Goal: Check status: Check status

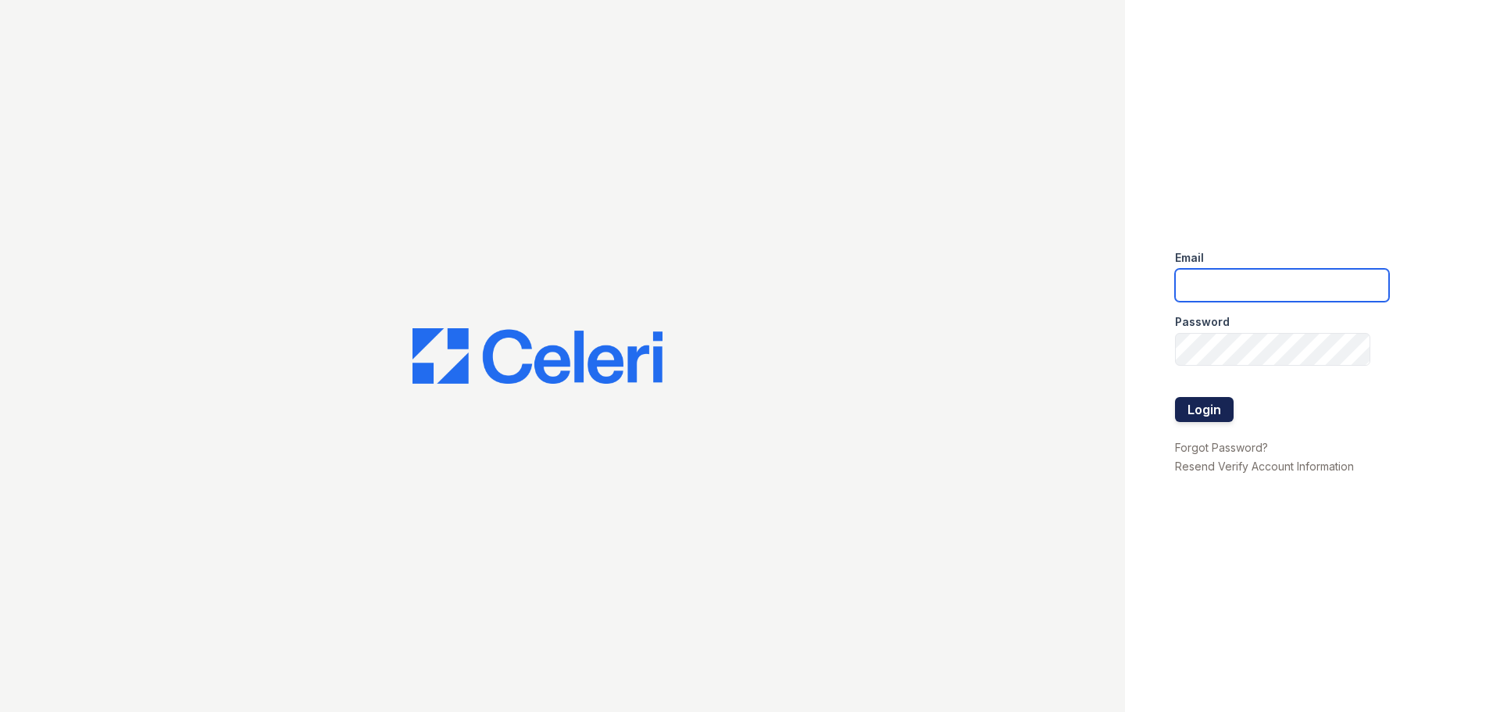
type input "arrivevalleyforge@trinity-pm.com"
click at [1182, 400] on button "Login" at bounding box center [1204, 409] width 59 height 25
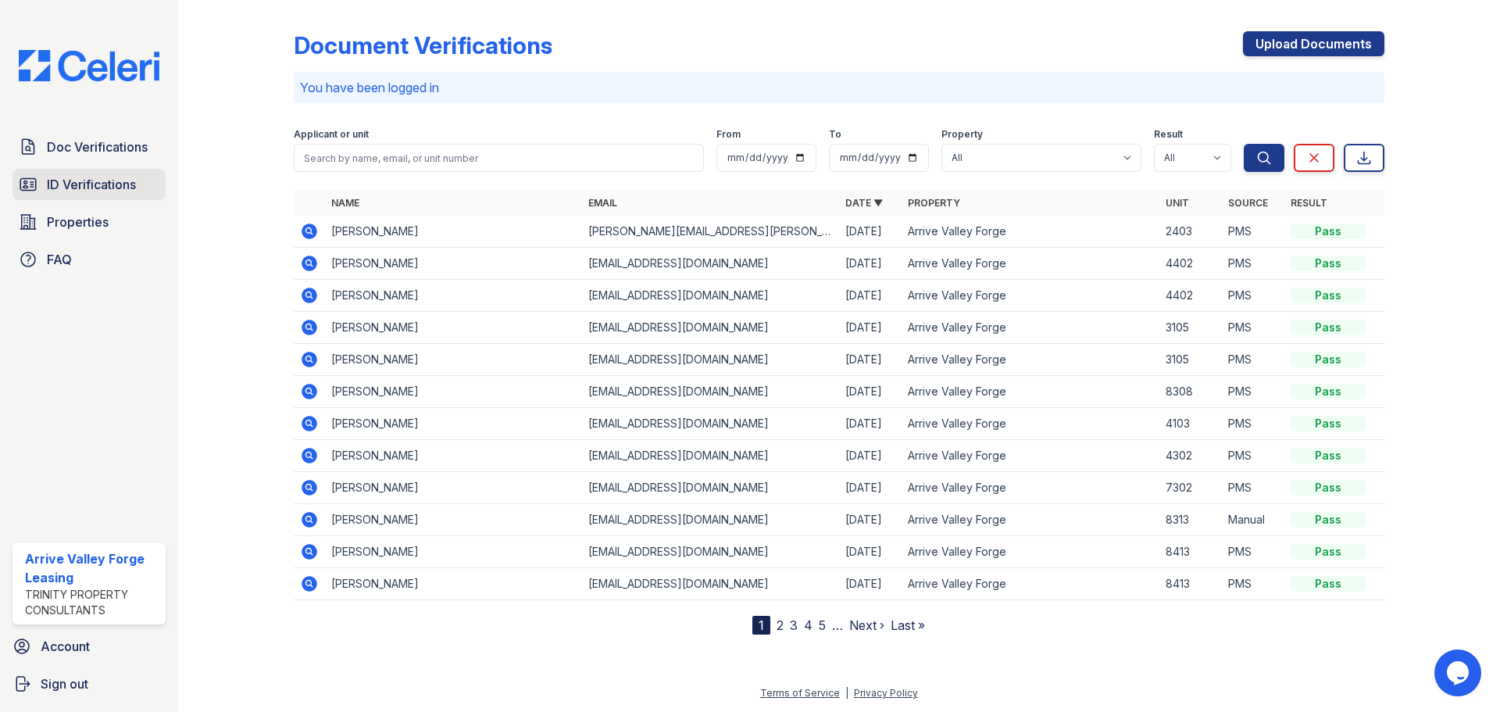
click at [104, 177] on span "ID Verifications" at bounding box center [91, 184] width 89 height 19
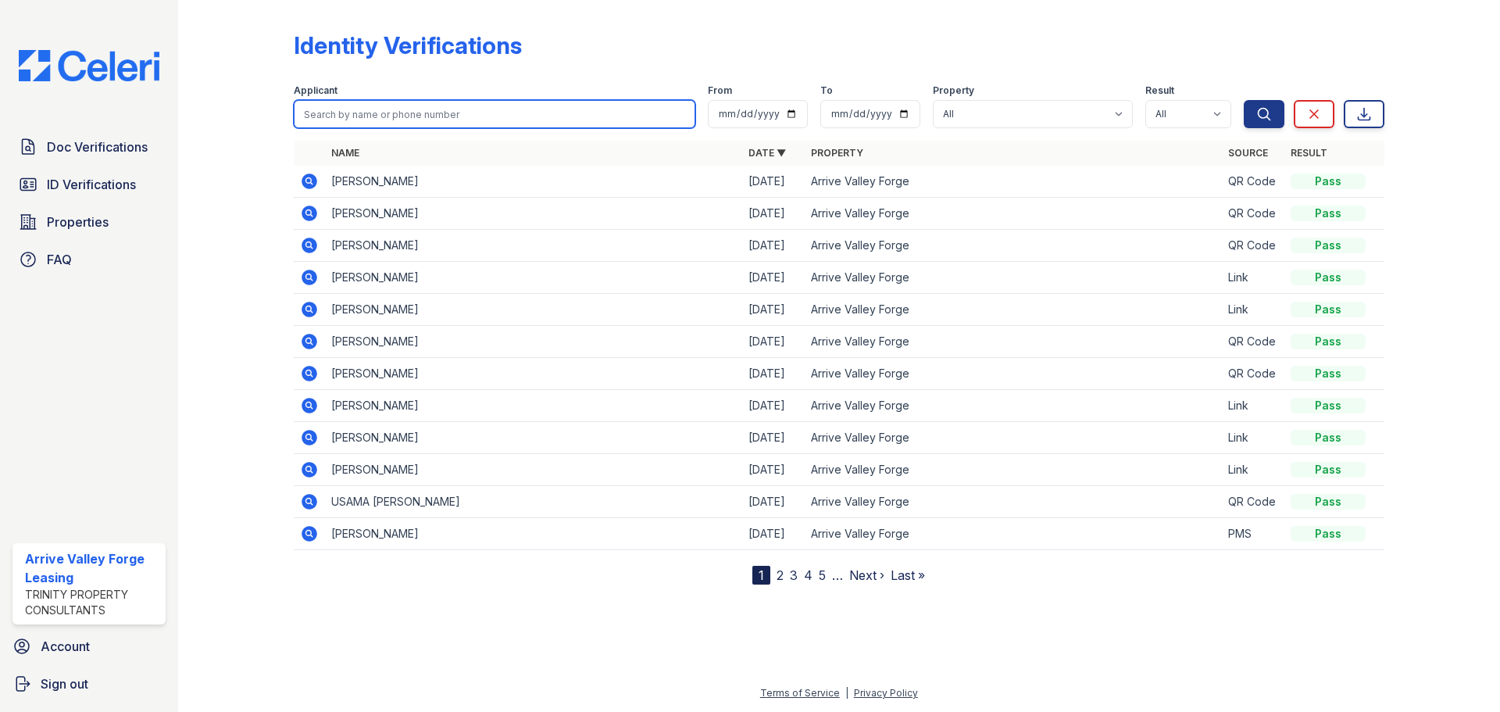
click at [381, 118] on input "search" at bounding box center [495, 114] width 402 height 28
type input "george"
click at [1244, 100] on button "Search" at bounding box center [1264, 114] width 41 height 28
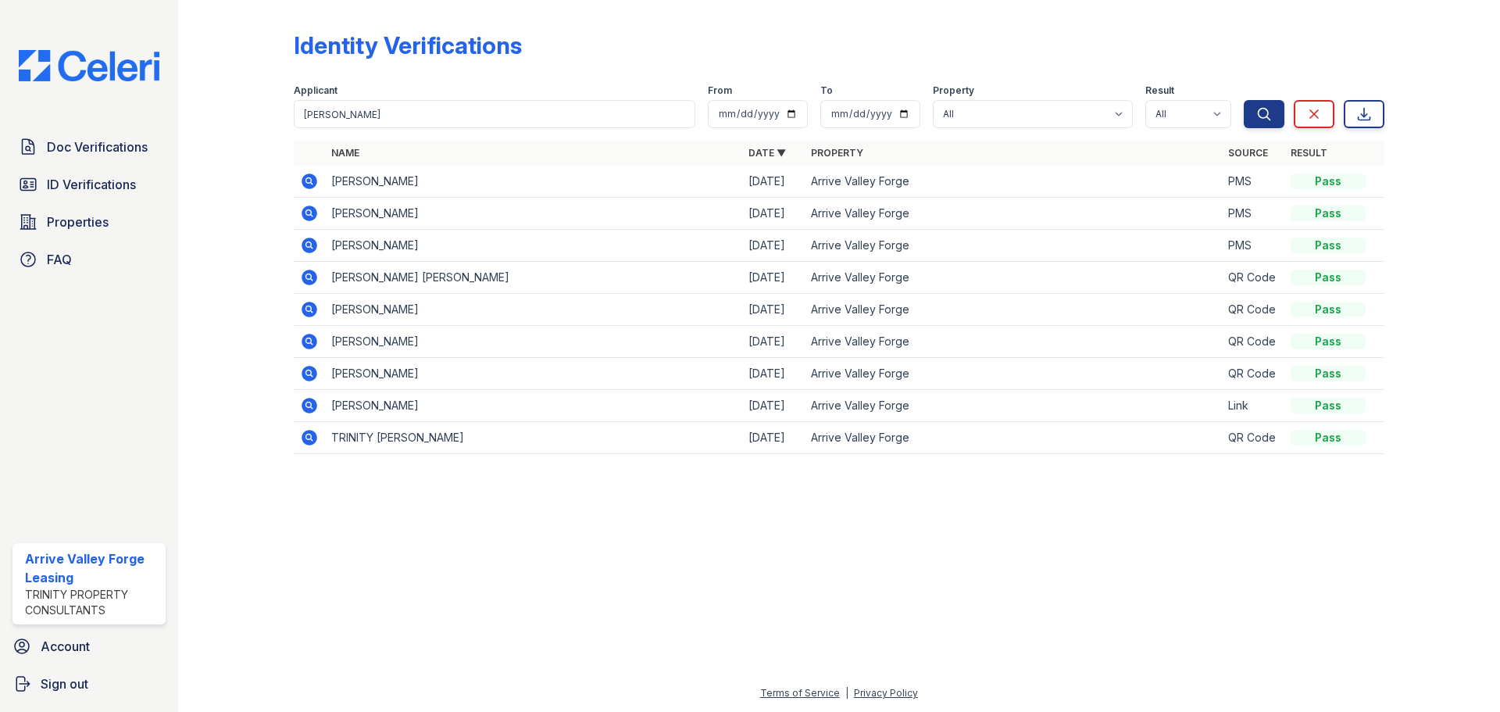
click at [309, 215] on icon at bounding box center [309, 213] width 19 height 19
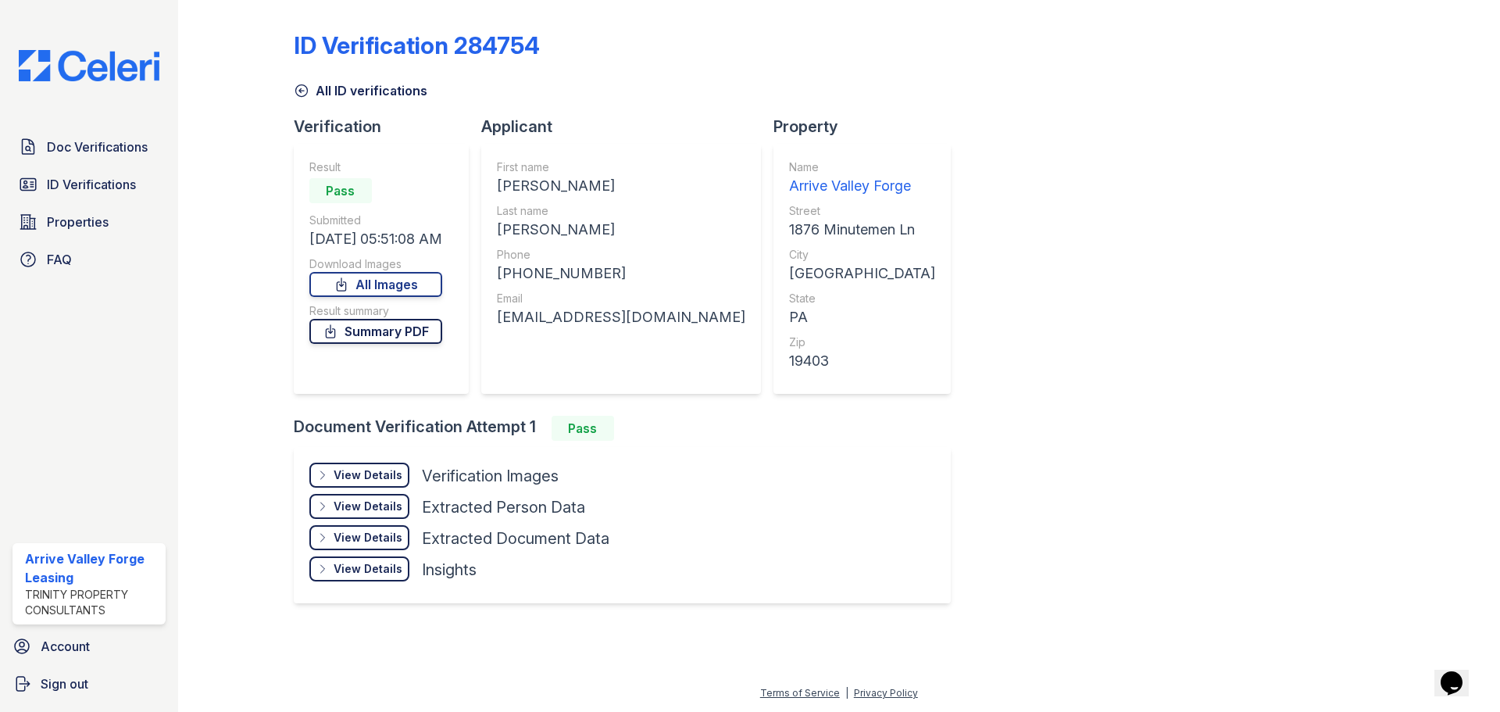
click at [402, 329] on link "Summary PDF" at bounding box center [375, 331] width 133 height 25
